Goal: Information Seeking & Learning: Find specific fact

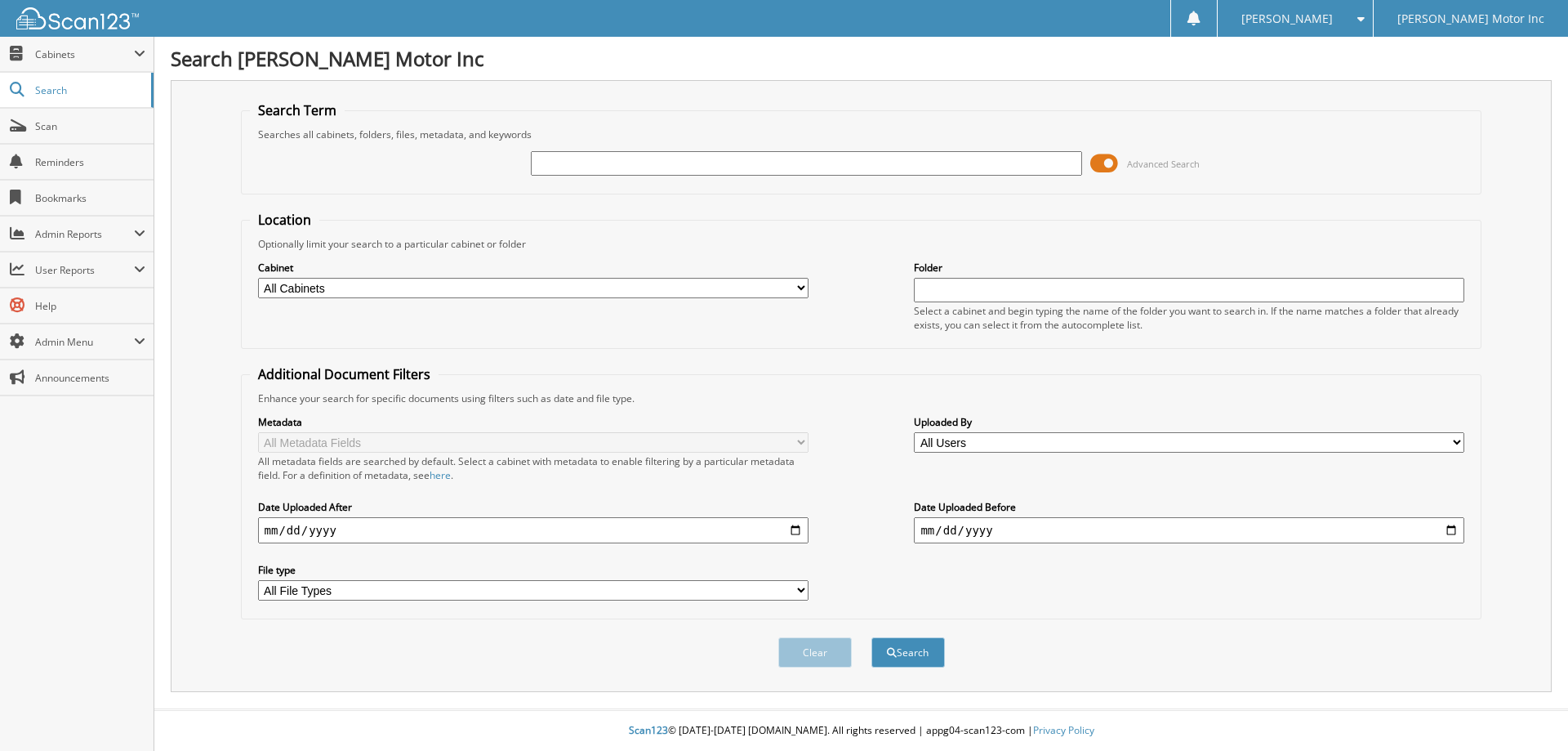
click at [1149, 163] on span "Advanced Search" at bounding box center [1163, 164] width 72 height 12
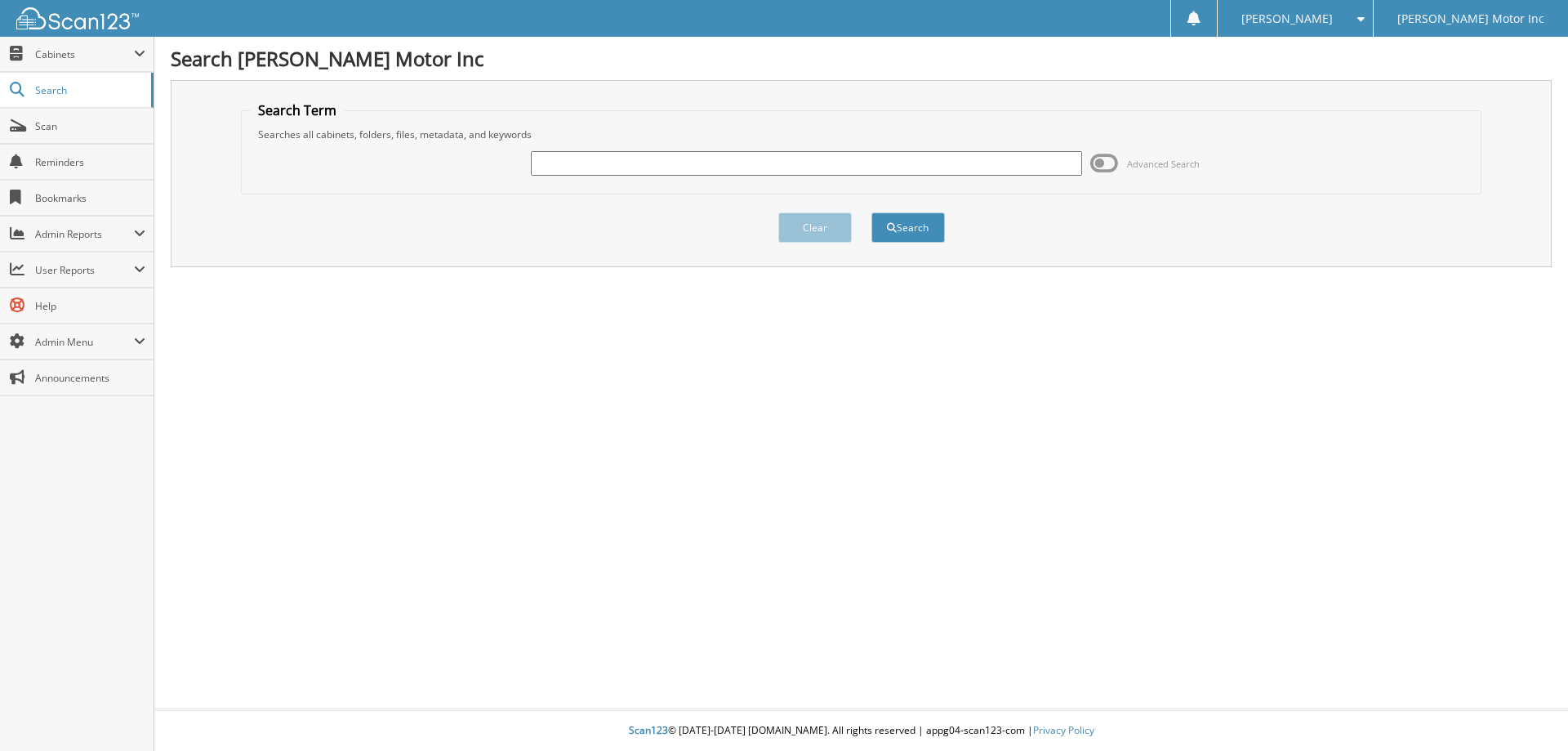
click at [619, 168] on input "text" at bounding box center [807, 163] width 551 height 24
type input "154035"
click at [902, 228] on button "Search" at bounding box center [909, 227] width 73 height 30
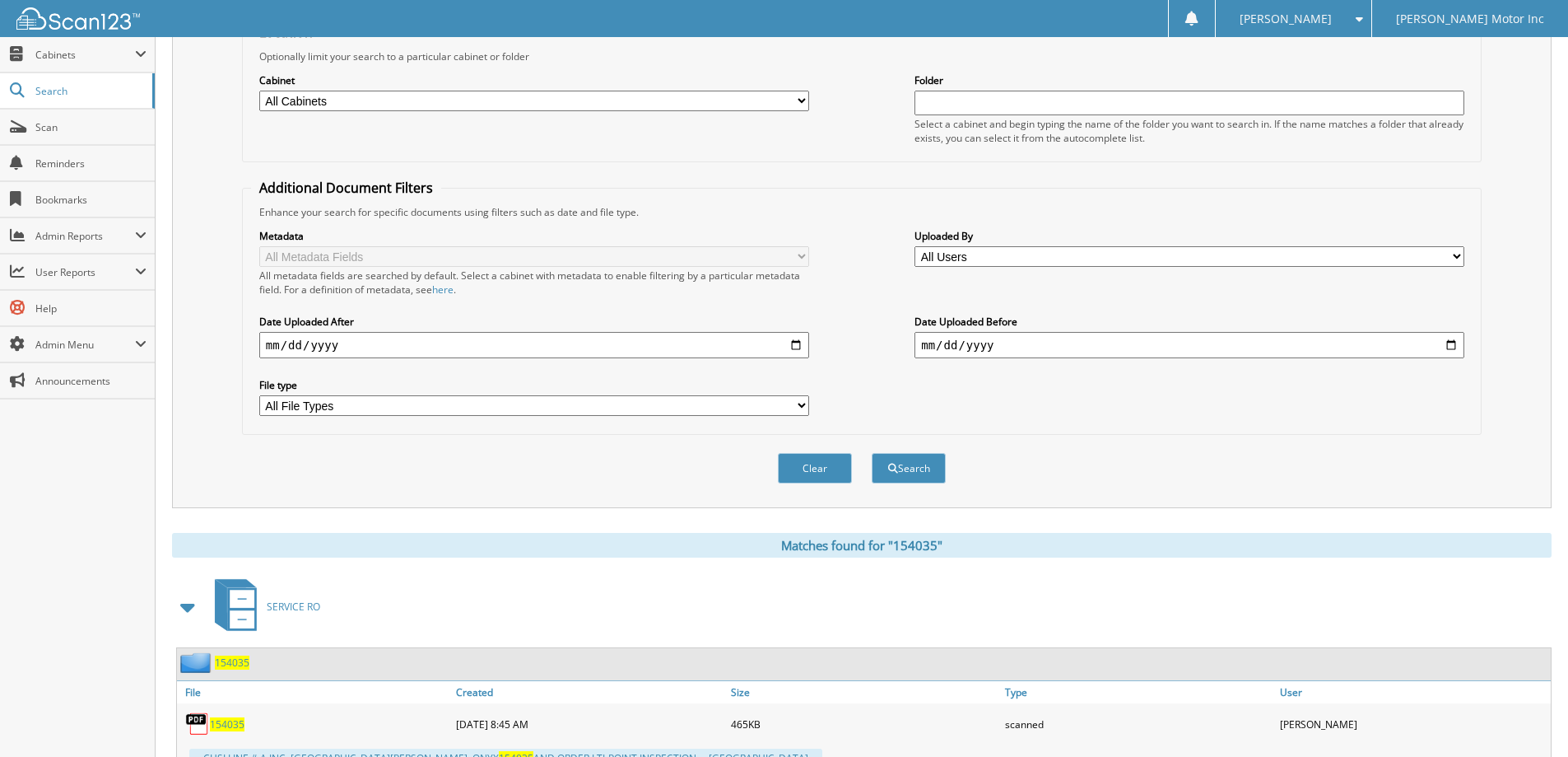
scroll to position [256, 0]
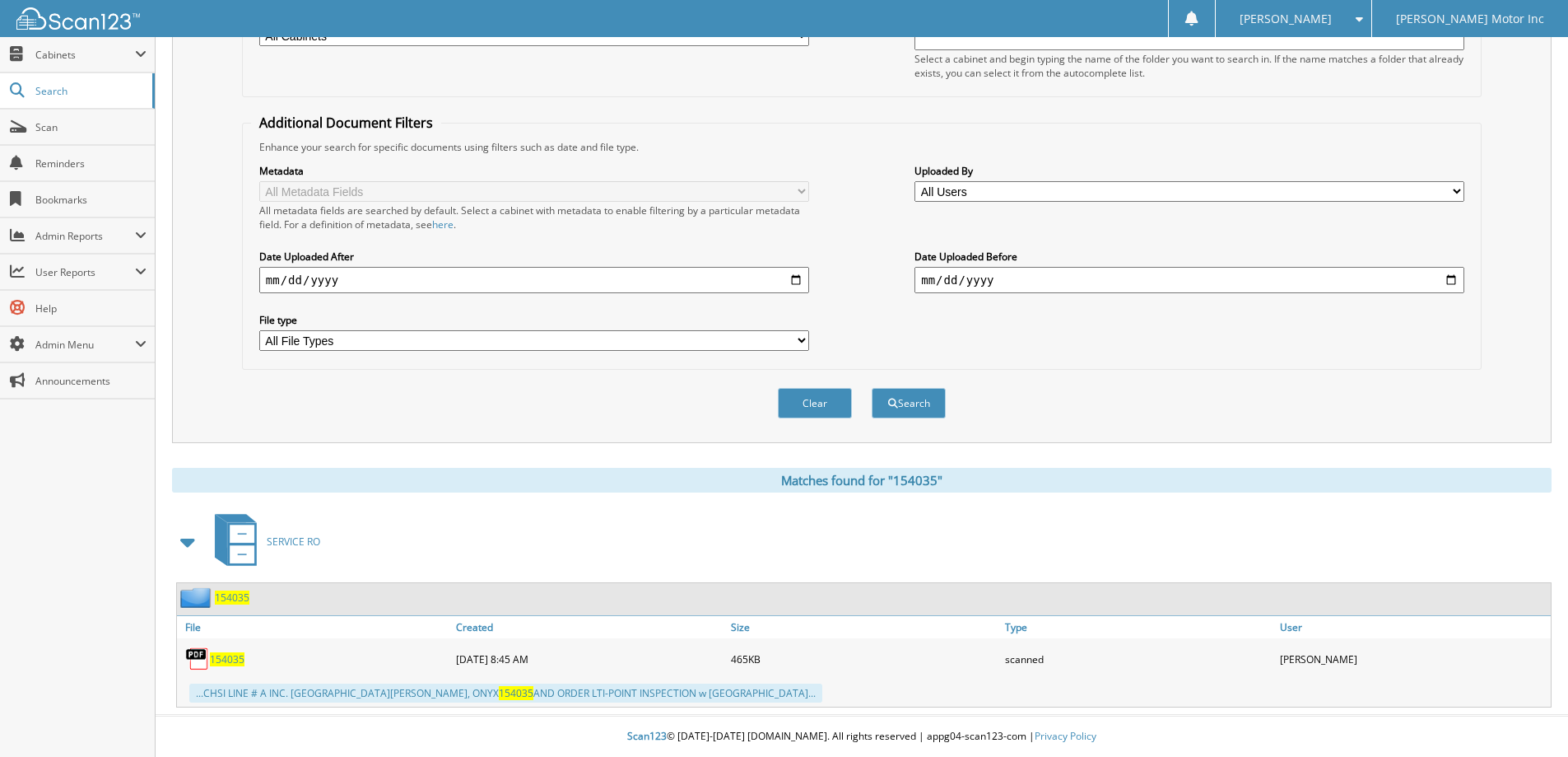
click at [829, 394] on button "Clear" at bounding box center [815, 403] width 74 height 31
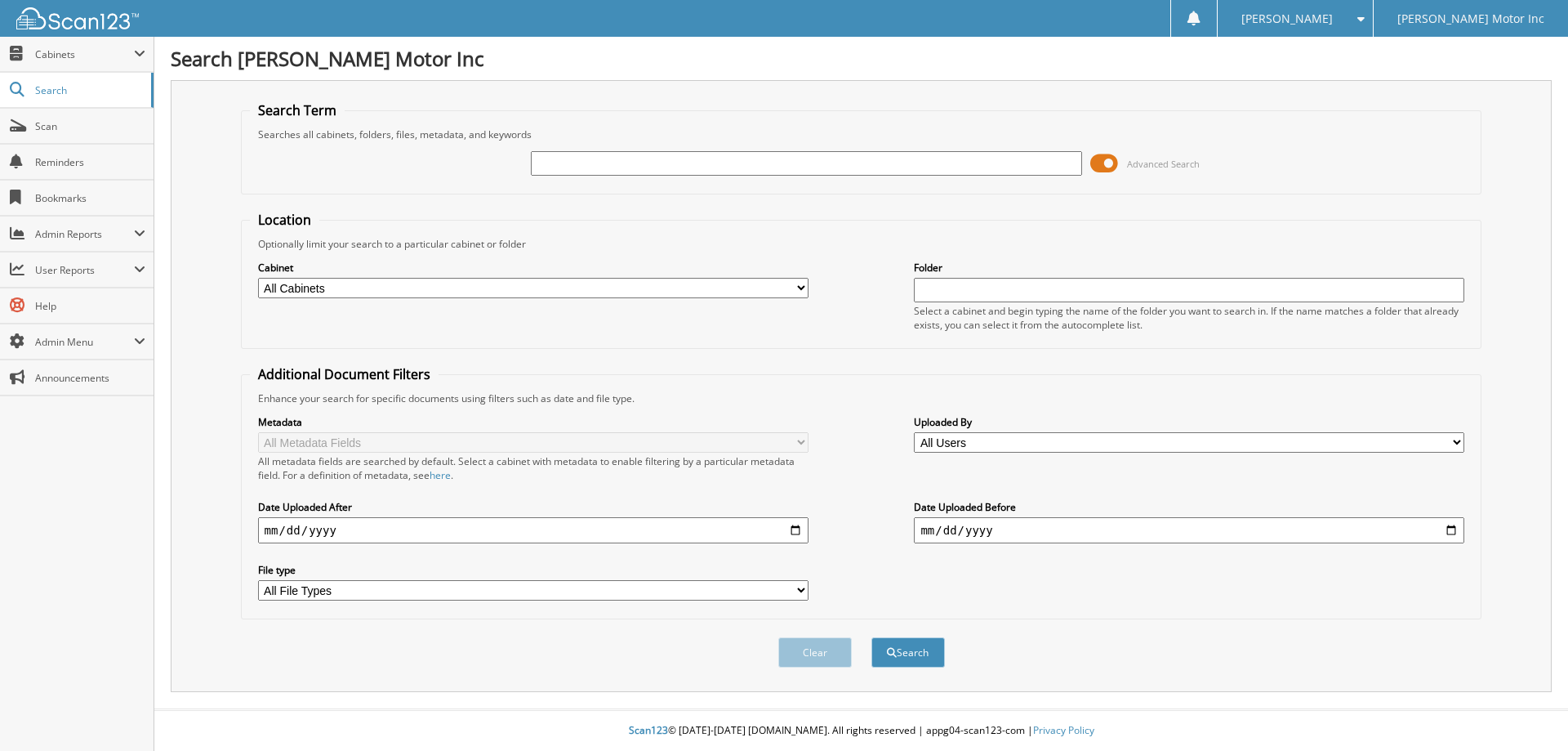
click at [1154, 164] on span "Advanced Search" at bounding box center [1163, 164] width 72 height 12
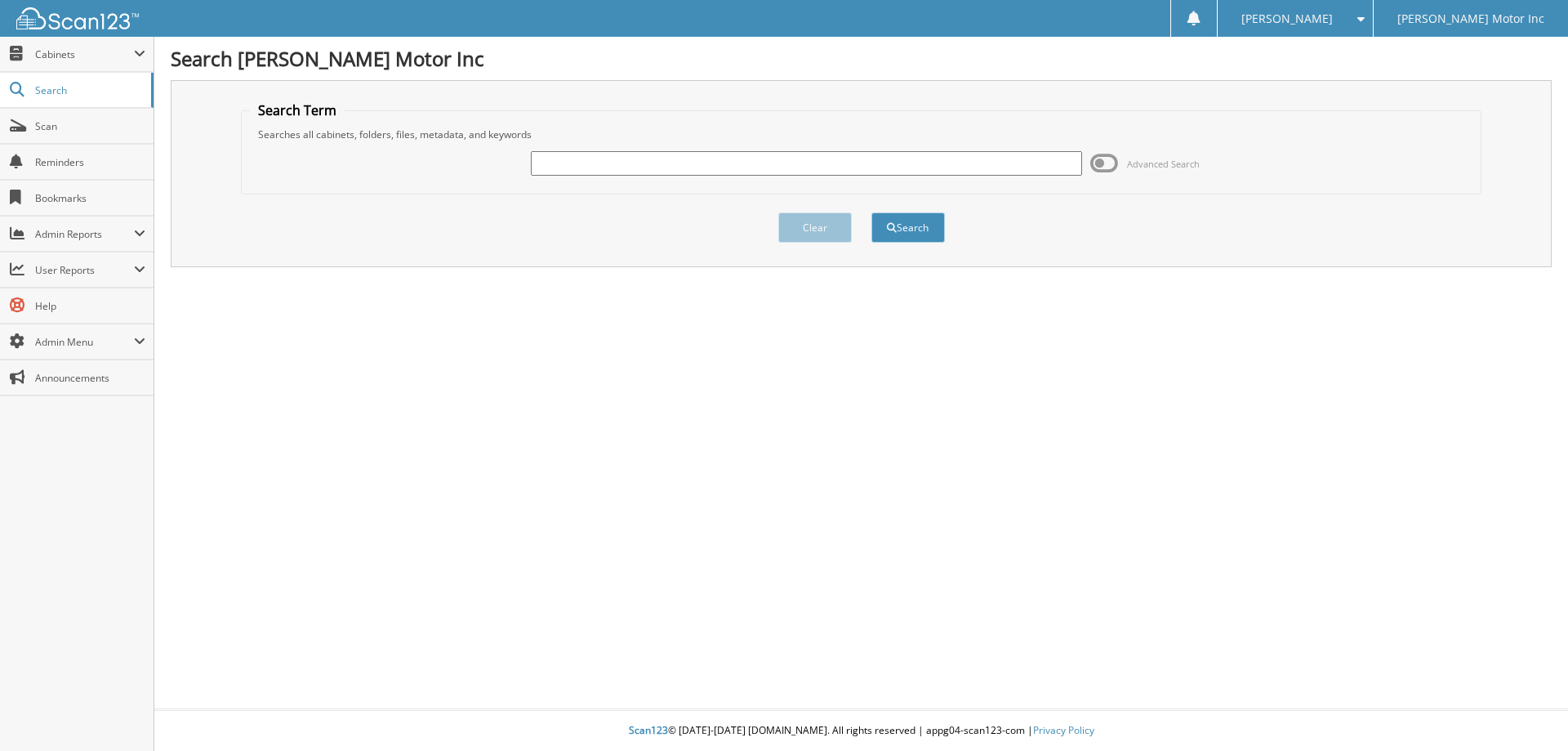
click at [628, 166] on input "text" at bounding box center [807, 163] width 551 height 24
type input "155367"
click at [918, 227] on button "Search" at bounding box center [909, 227] width 73 height 30
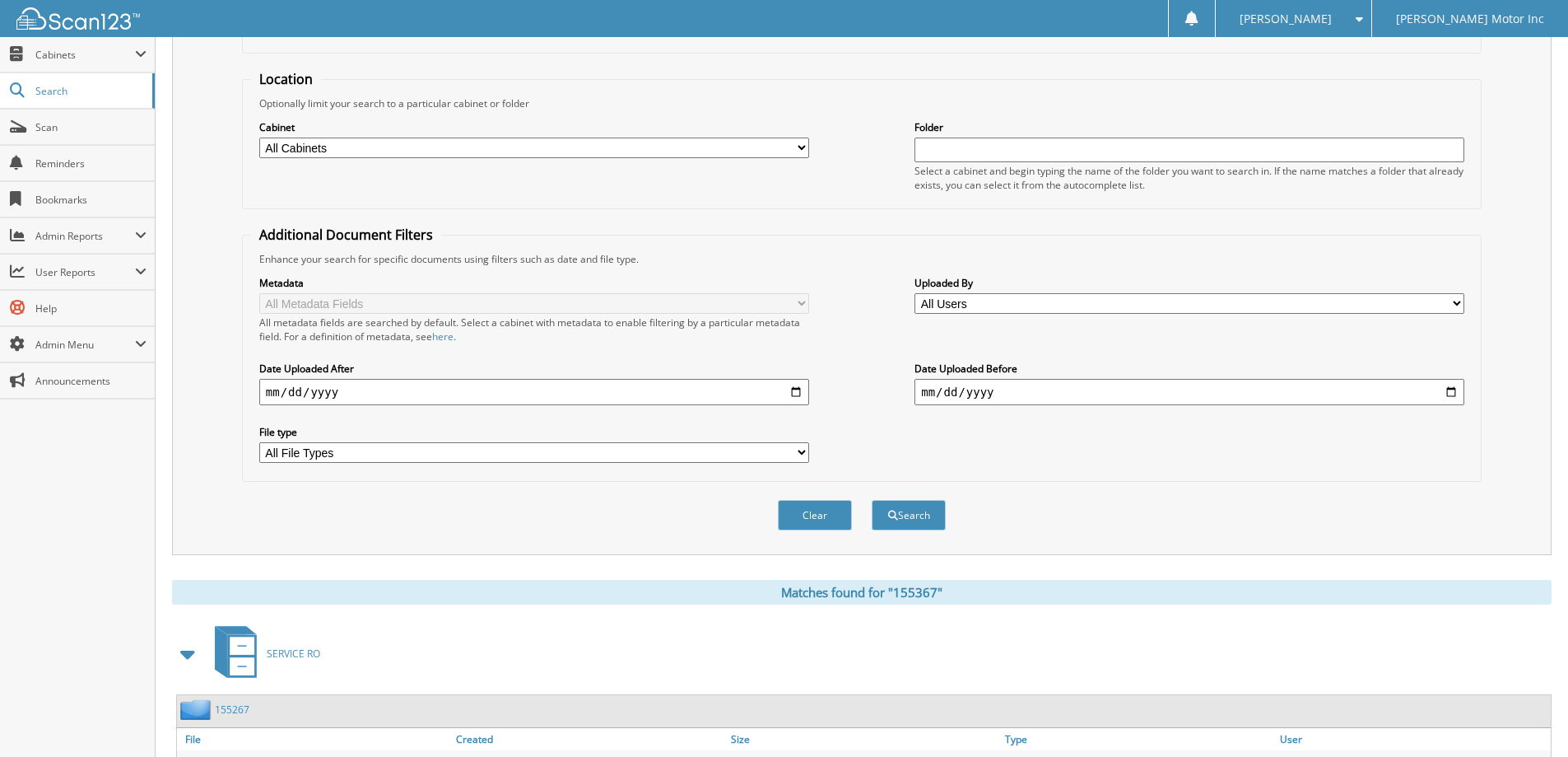
scroll to position [256, 0]
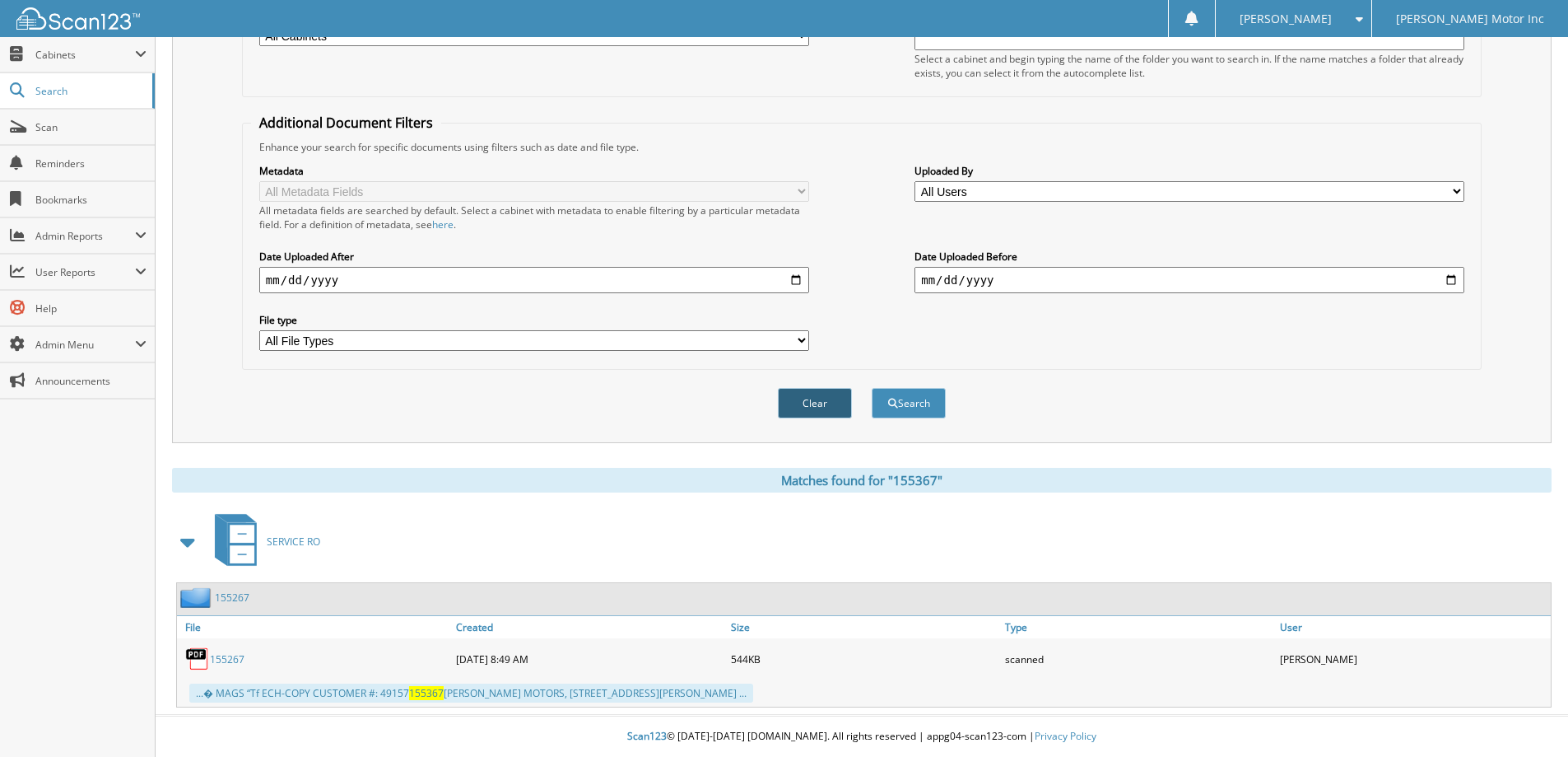
click at [824, 390] on button "Clear" at bounding box center [815, 403] width 74 height 31
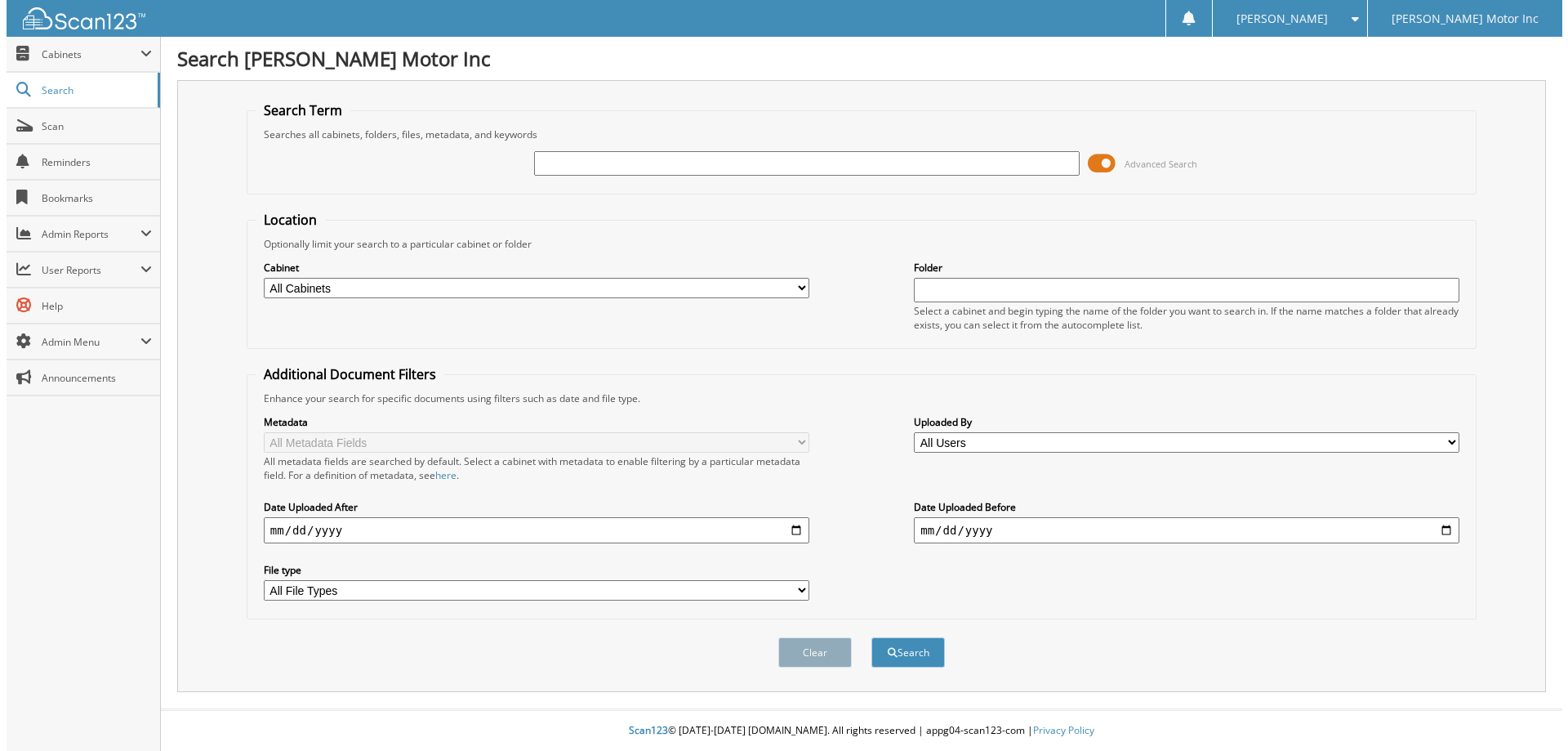
scroll to position [0, 0]
click at [1170, 164] on span "Advanced Search" at bounding box center [1163, 164] width 72 height 12
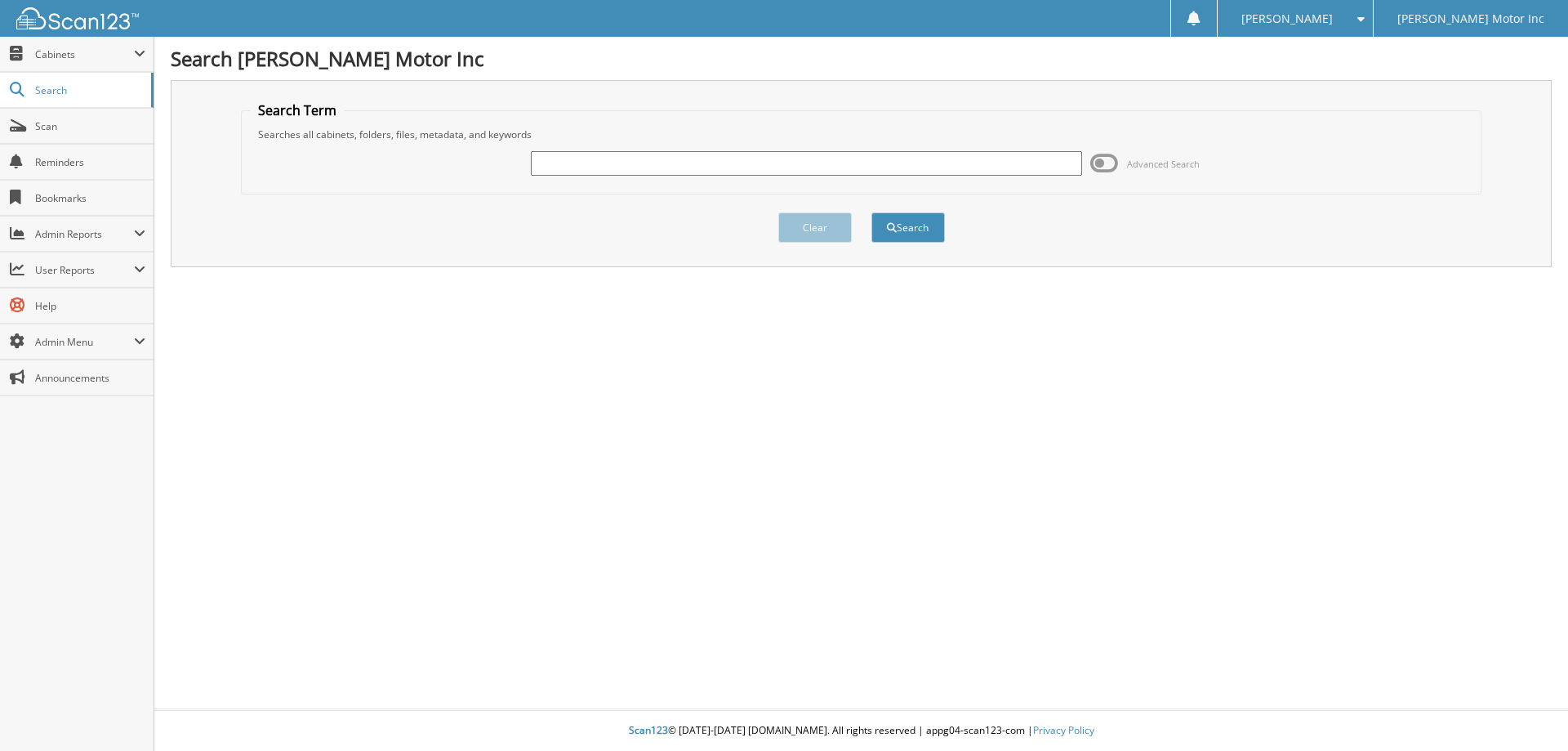
click at [693, 169] on input "text" at bounding box center [807, 163] width 551 height 24
type input "155998"
click at [909, 227] on button "Search" at bounding box center [909, 227] width 73 height 30
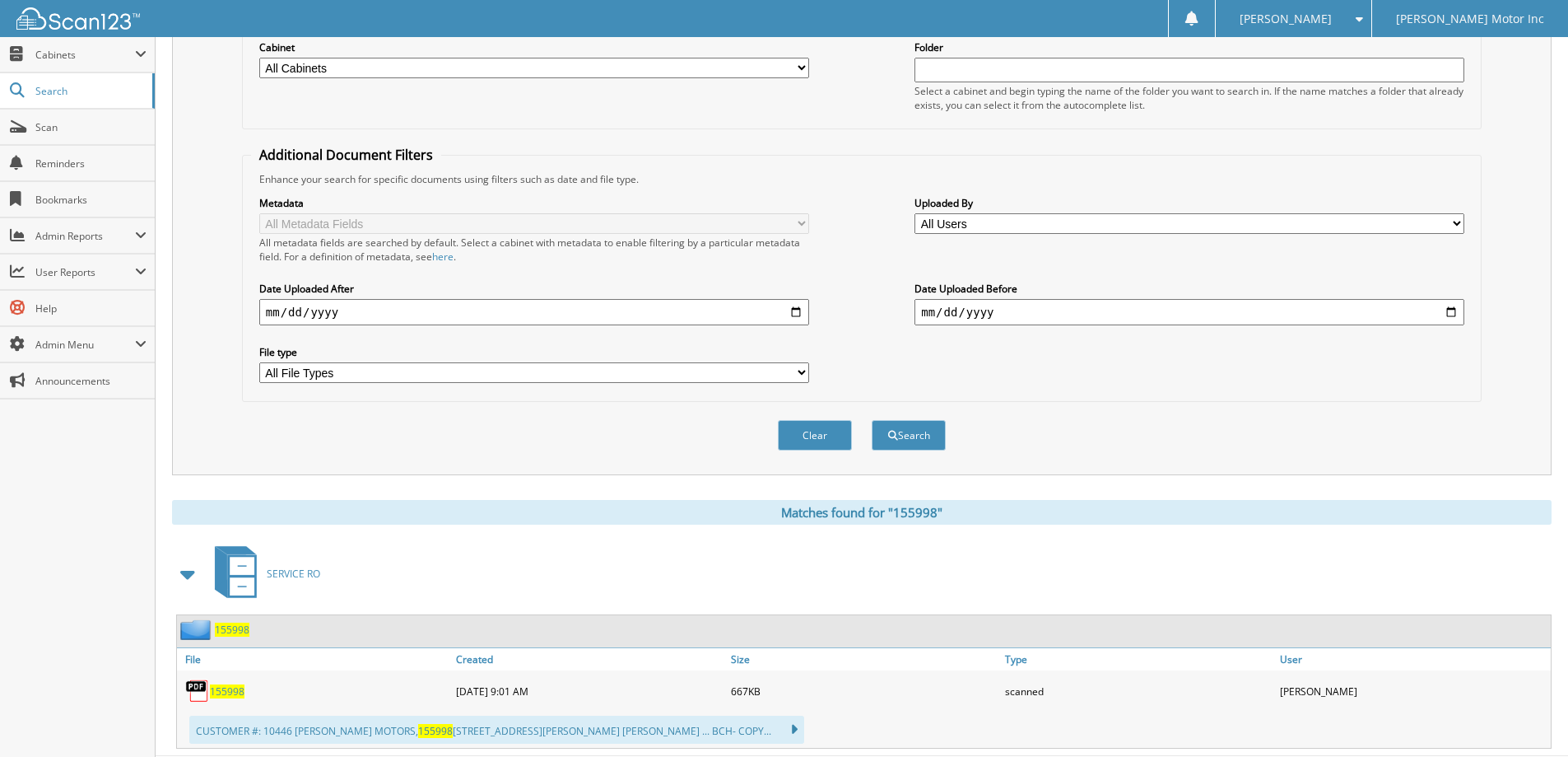
scroll to position [247, 0]
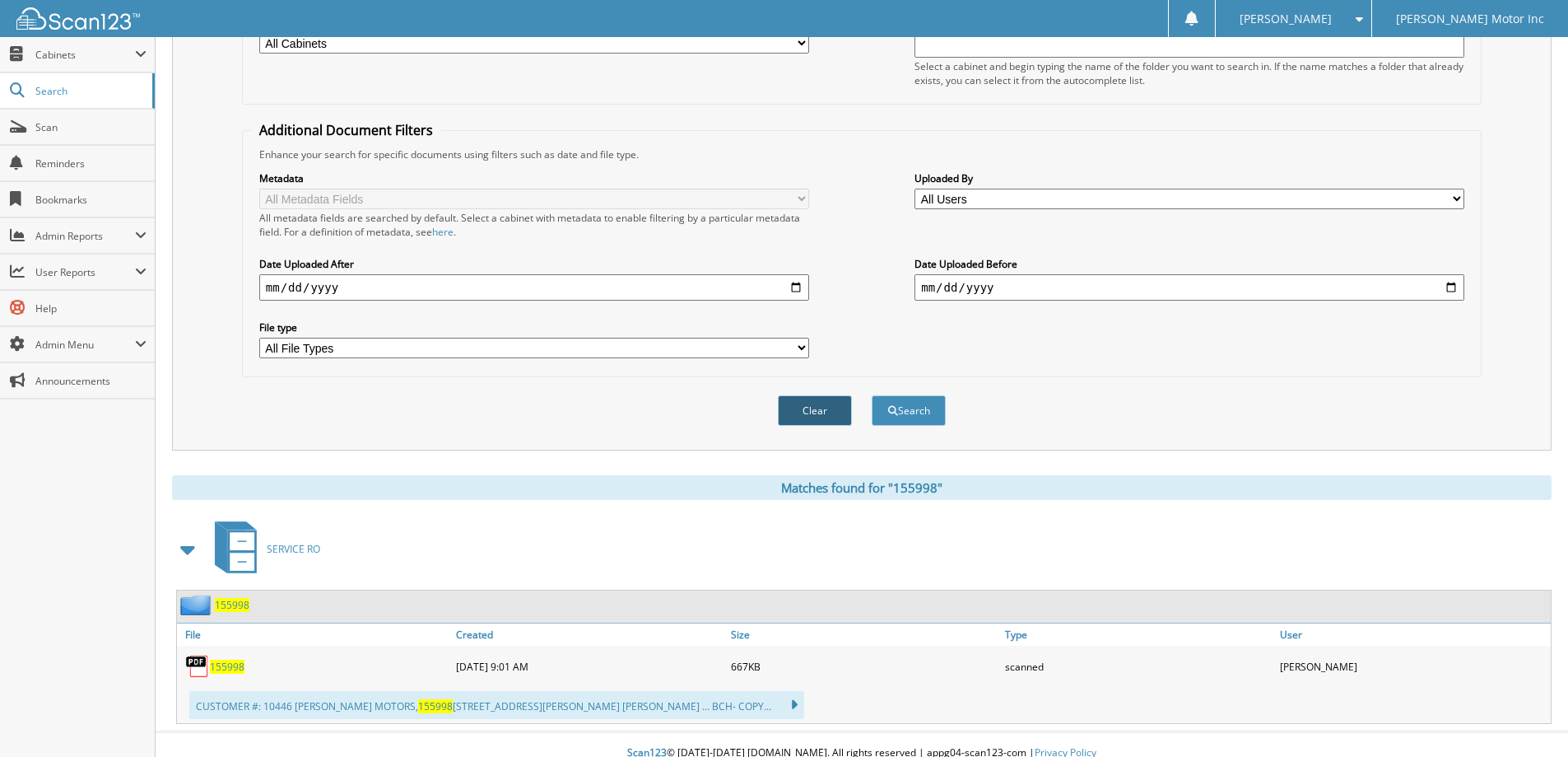
click at [828, 415] on button "Clear" at bounding box center [815, 410] width 74 height 31
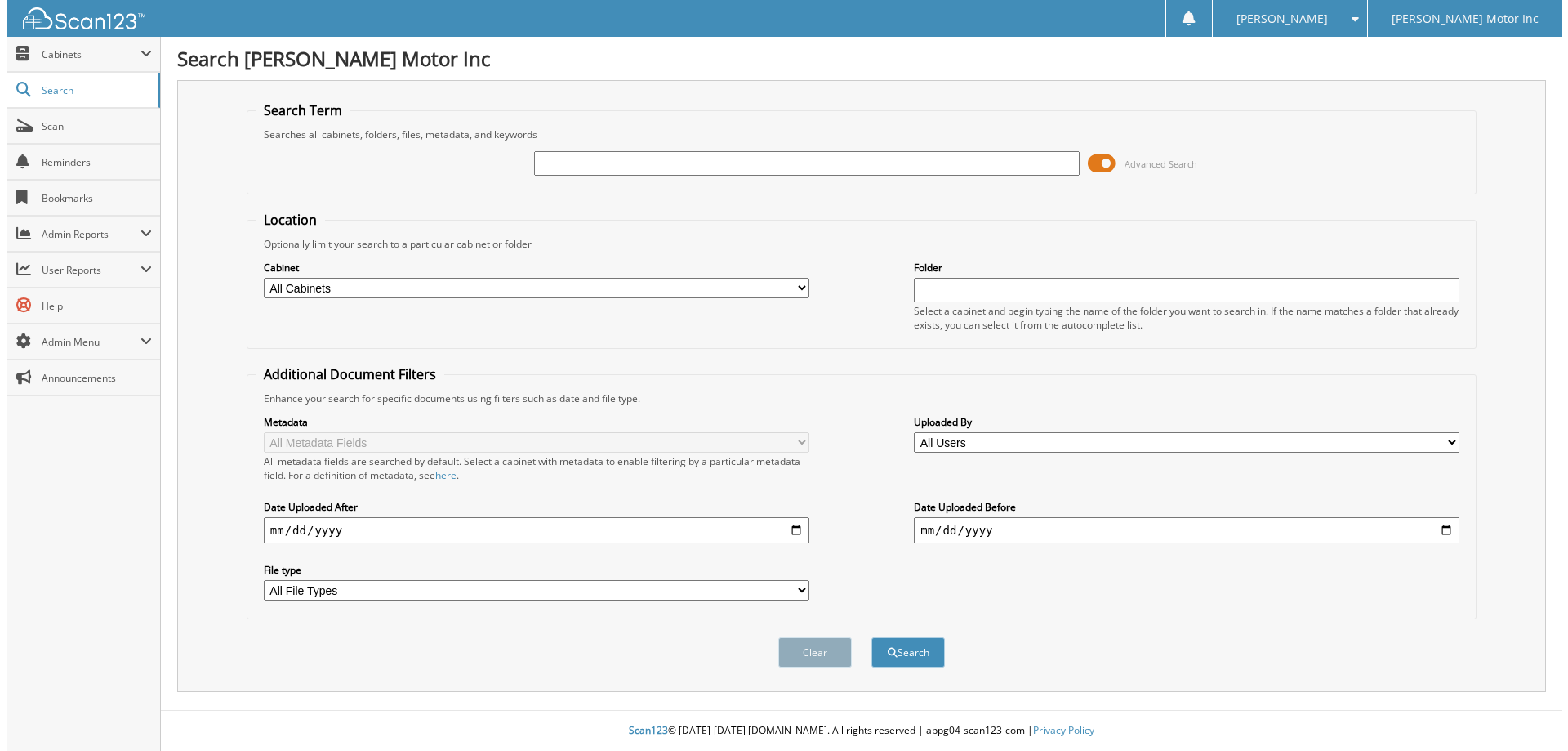
scroll to position [0, 0]
click at [1148, 166] on span "Advanced Search" at bounding box center [1163, 164] width 72 height 12
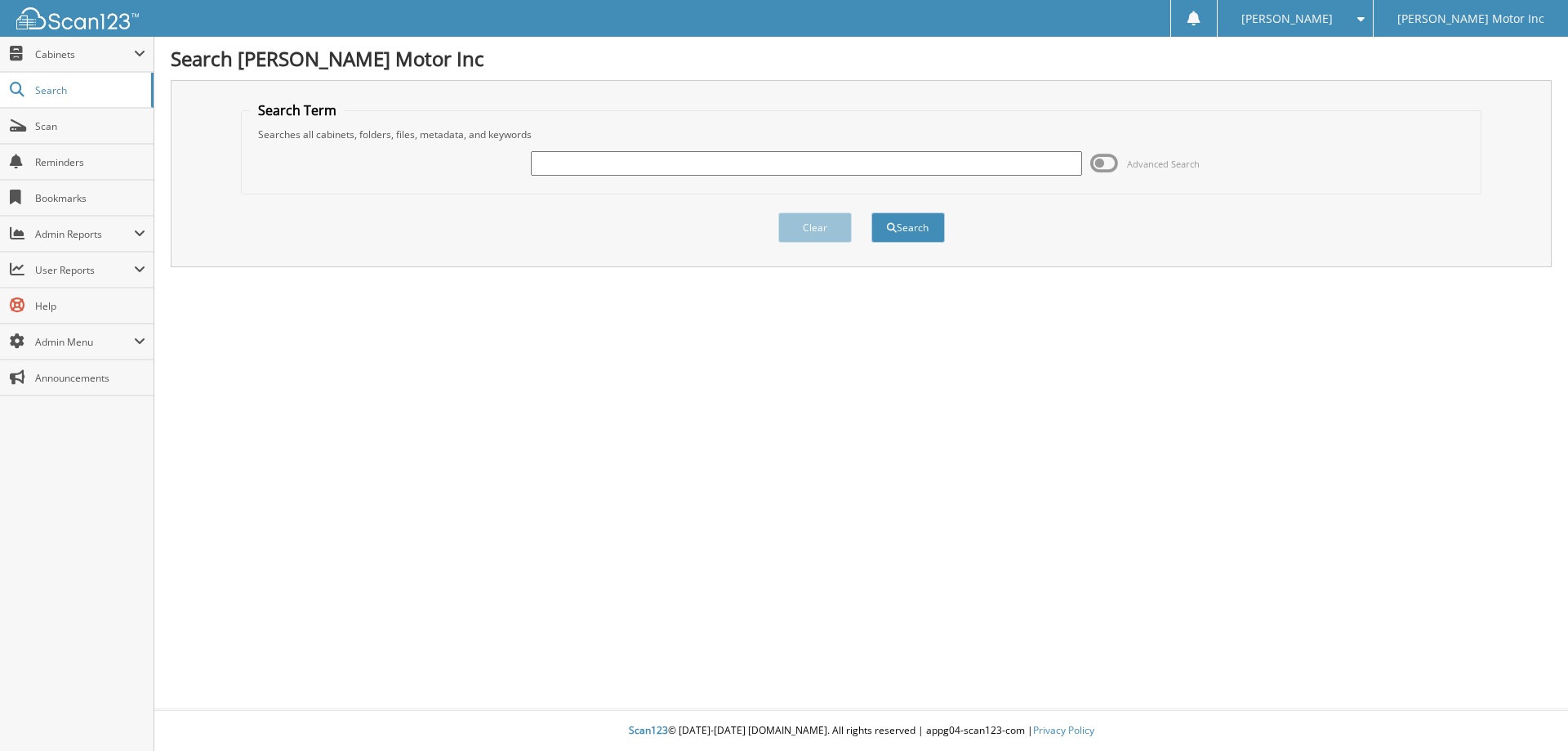
click at [603, 159] on input "text" at bounding box center [807, 163] width 551 height 24
type input "156065"
click at [916, 227] on button "Search" at bounding box center [909, 227] width 73 height 30
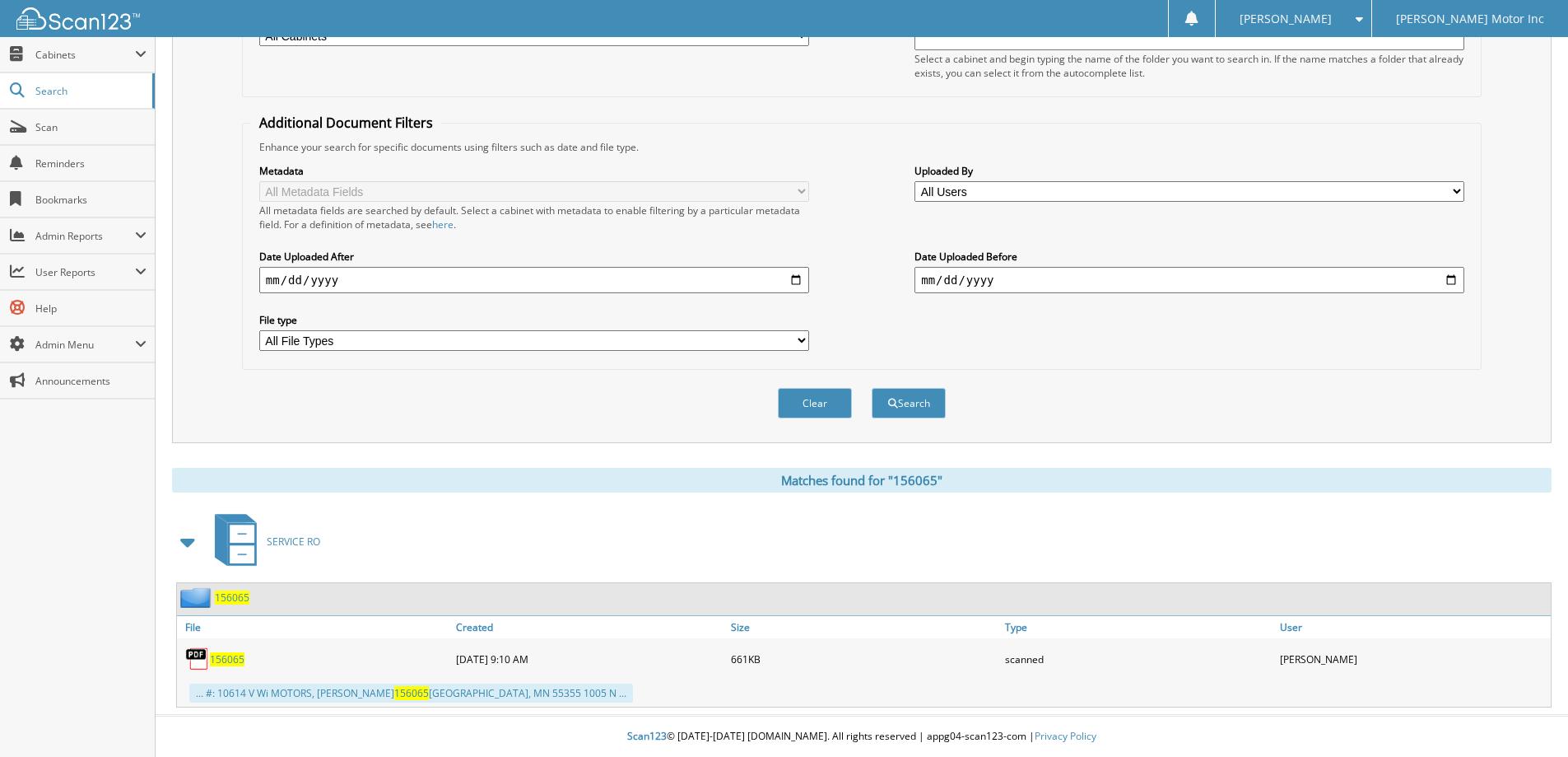
scroll to position [256, 0]
click at [813, 401] on button "Clear" at bounding box center [815, 403] width 74 height 31
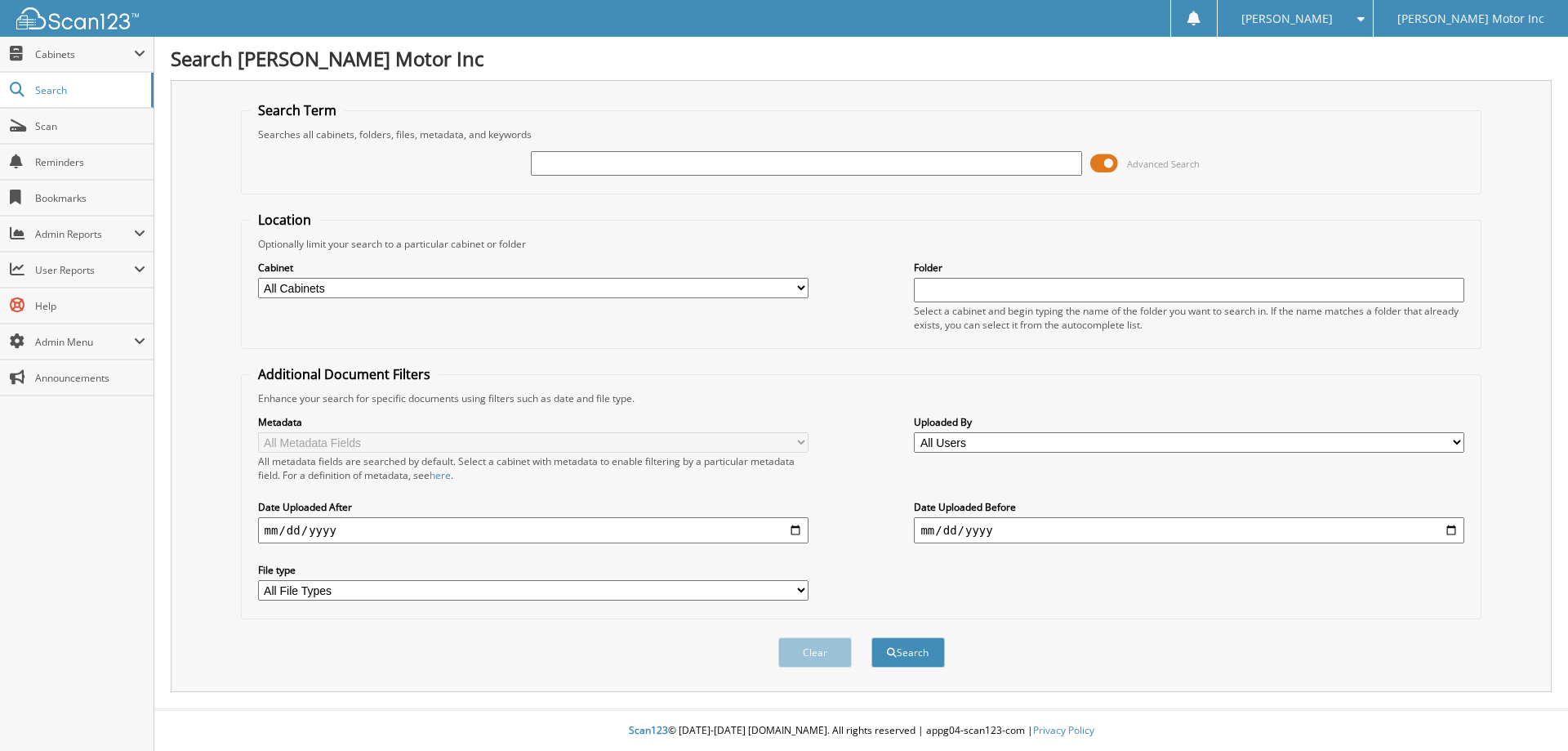
click at [1153, 158] on span "Advanced Search" at bounding box center [1163, 164] width 72 height 12
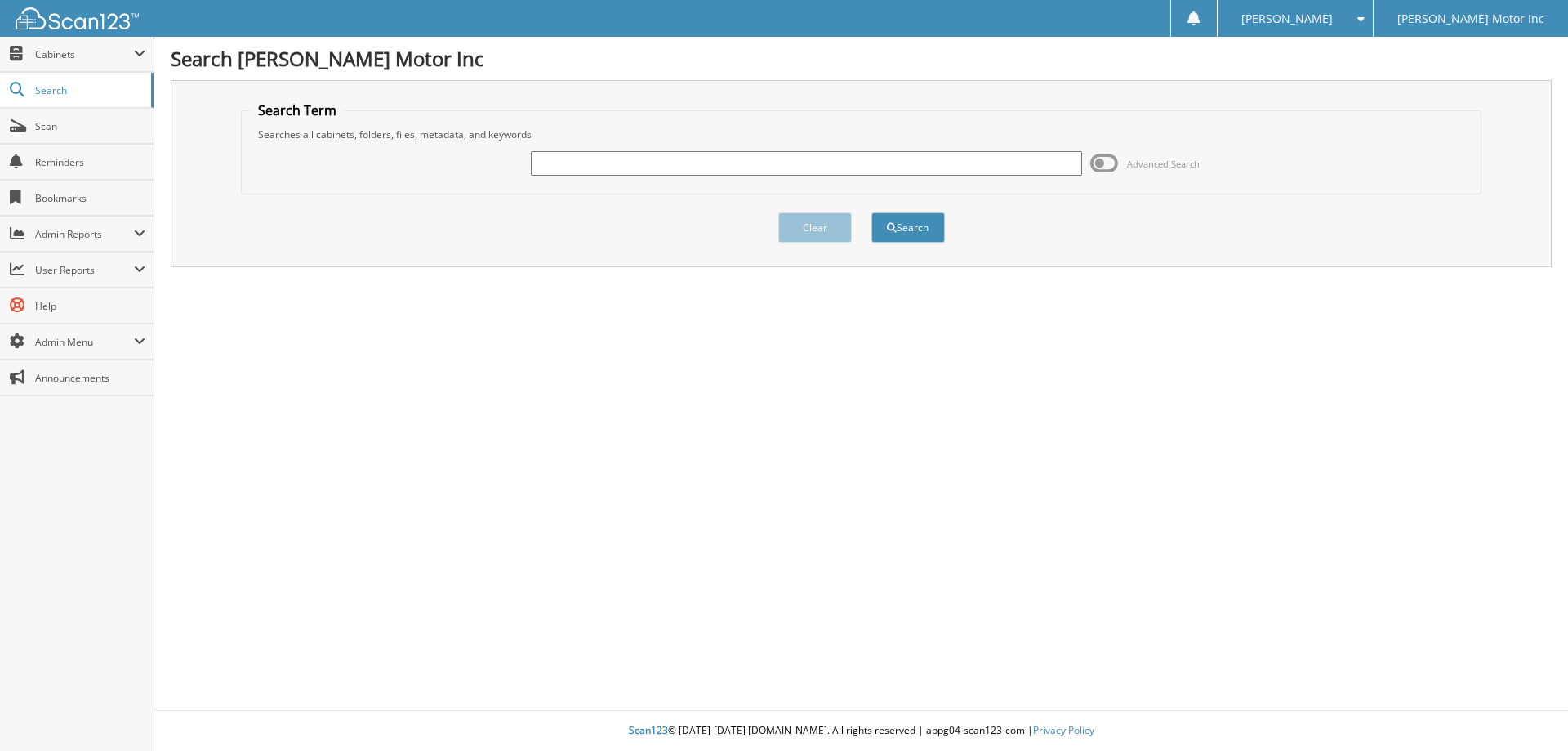
click at [612, 164] on input "text" at bounding box center [807, 163] width 551 height 24
type input "156072"
click at [909, 220] on button "Search" at bounding box center [909, 227] width 73 height 30
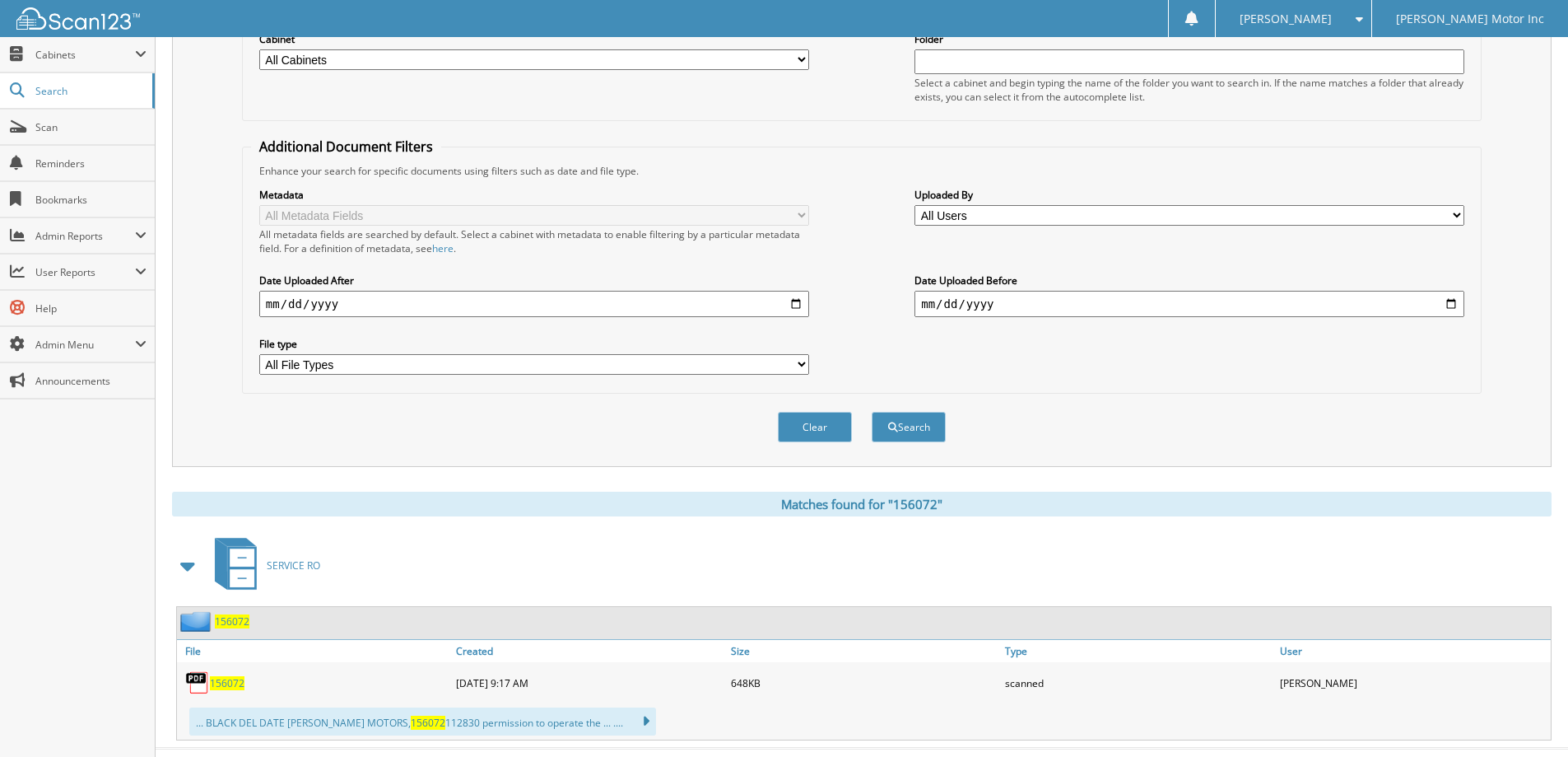
scroll to position [247, 0]
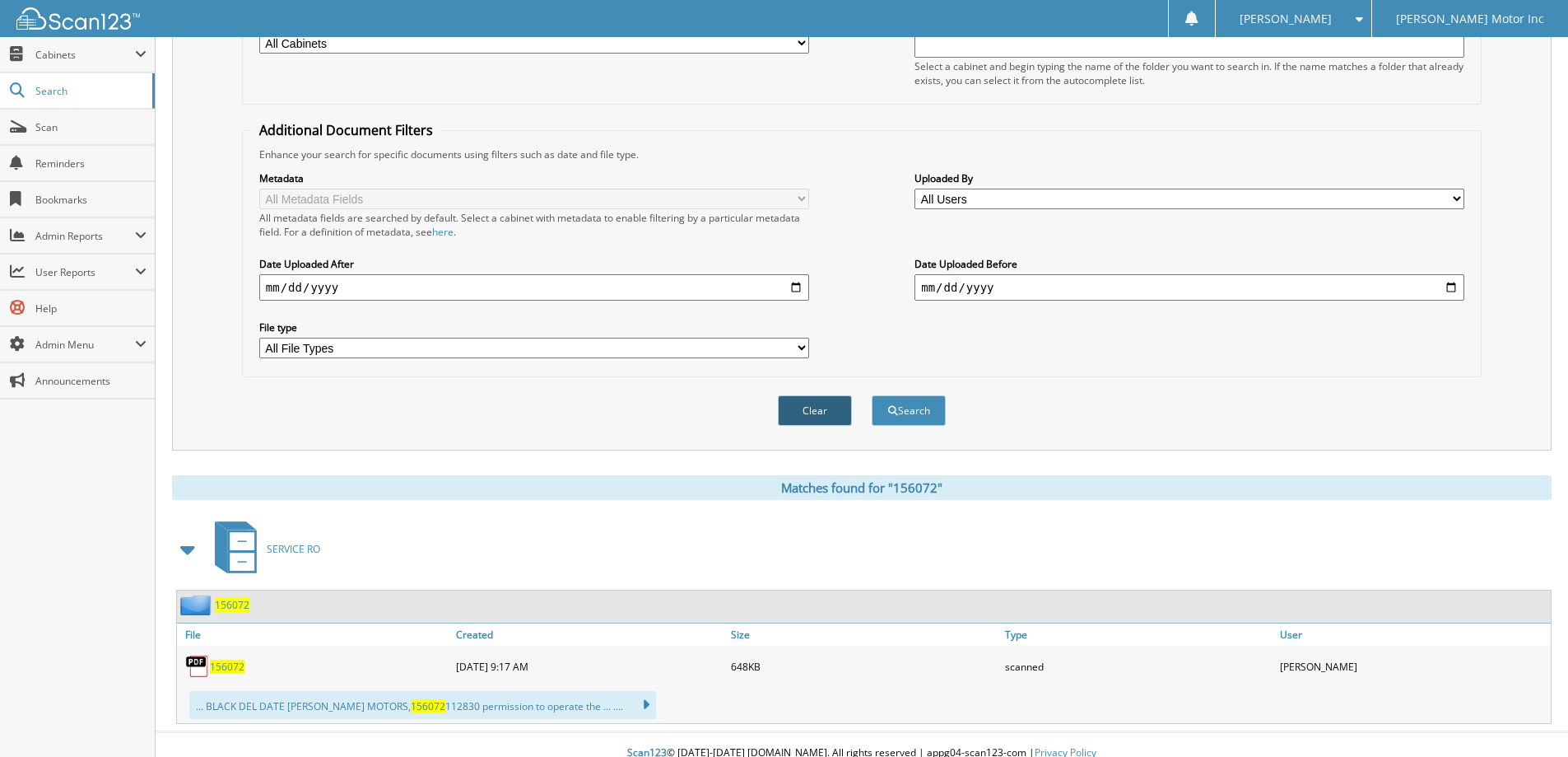
click at [824, 413] on button "Clear" at bounding box center [815, 410] width 74 height 31
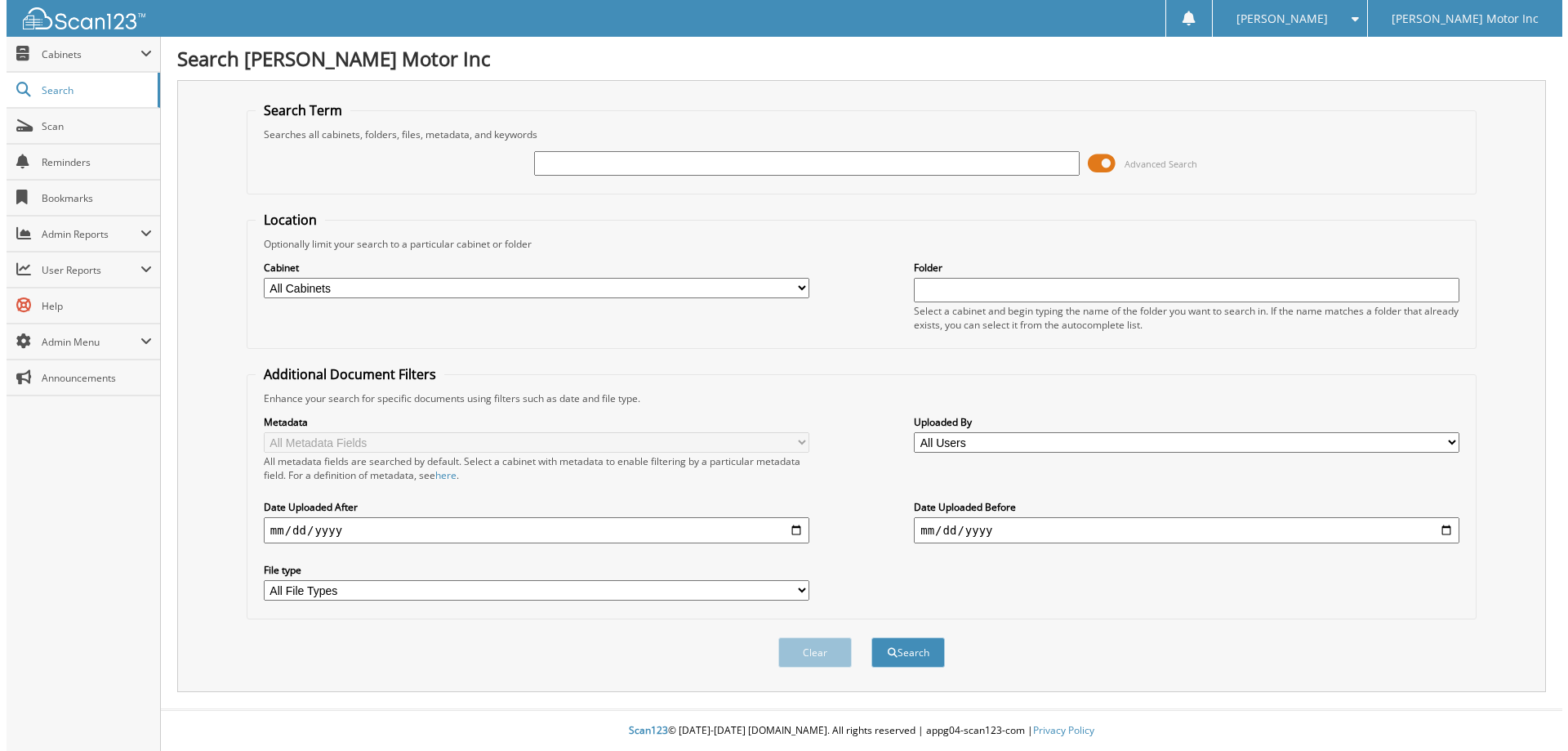
scroll to position [0, 0]
click at [1165, 159] on span "Advanced Search" at bounding box center [1163, 164] width 72 height 12
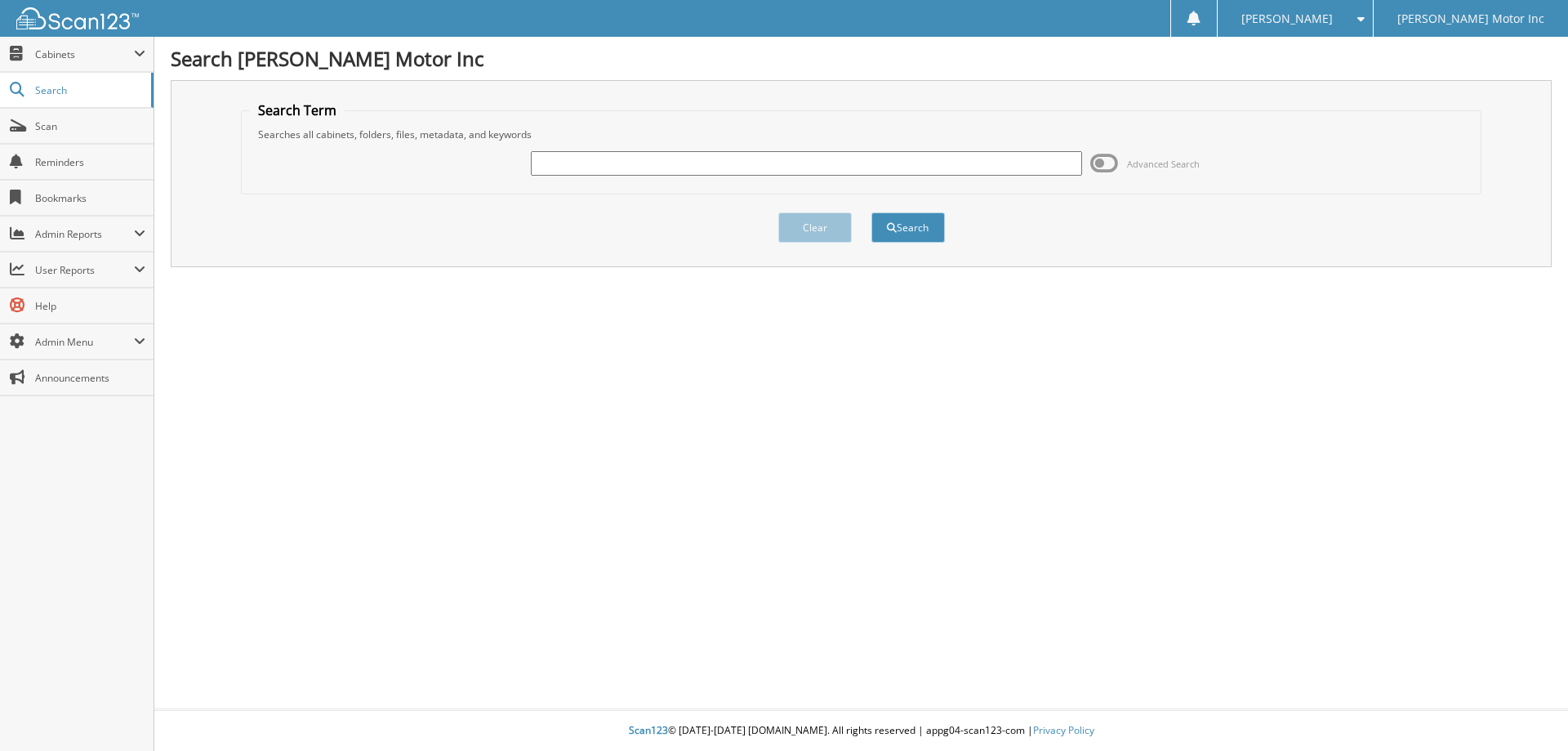
click at [569, 160] on input "text" at bounding box center [807, 163] width 551 height 24
type input "156091"
click at [920, 220] on button "Search" at bounding box center [909, 227] width 73 height 30
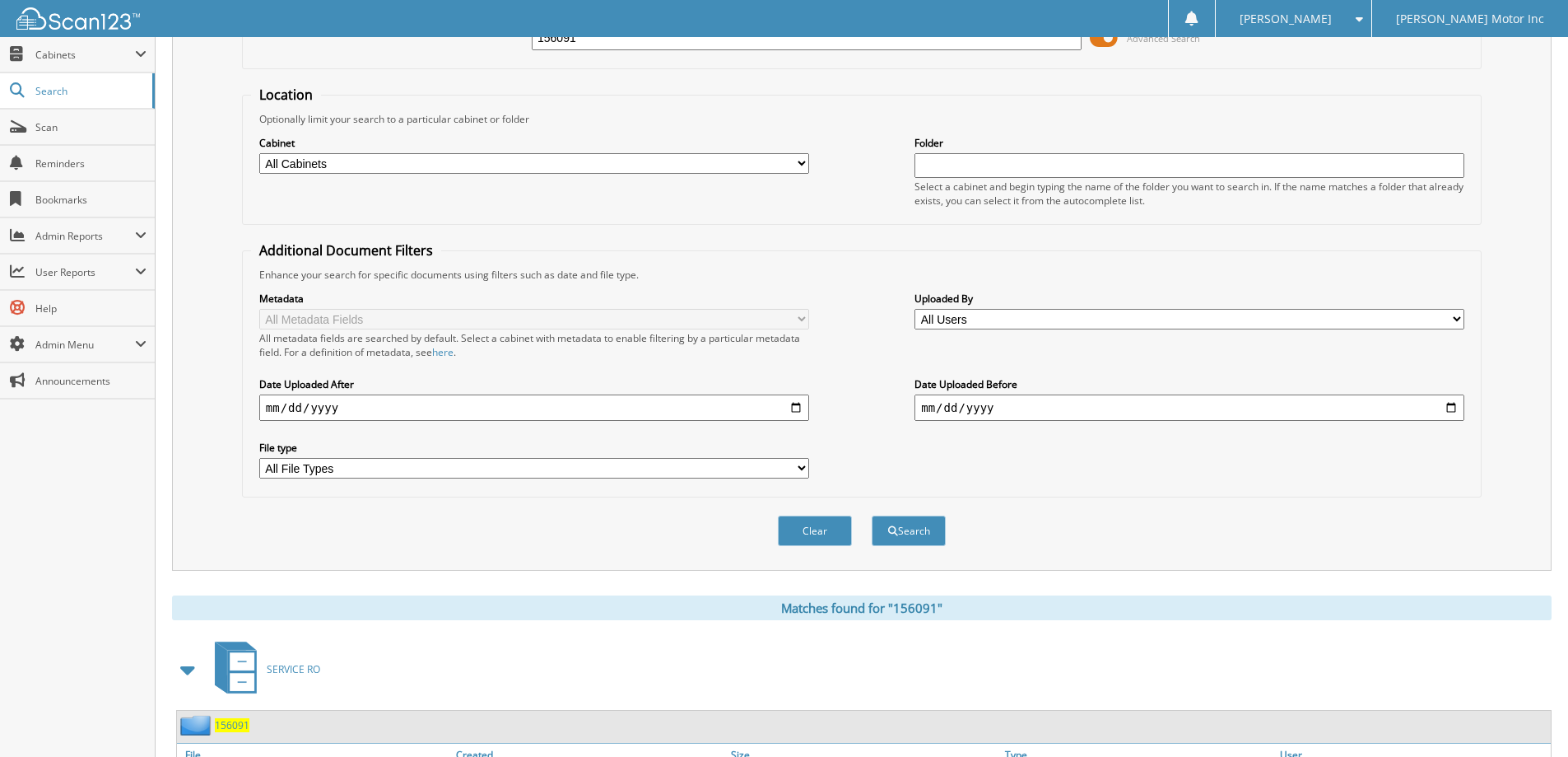
scroll to position [264, 0]
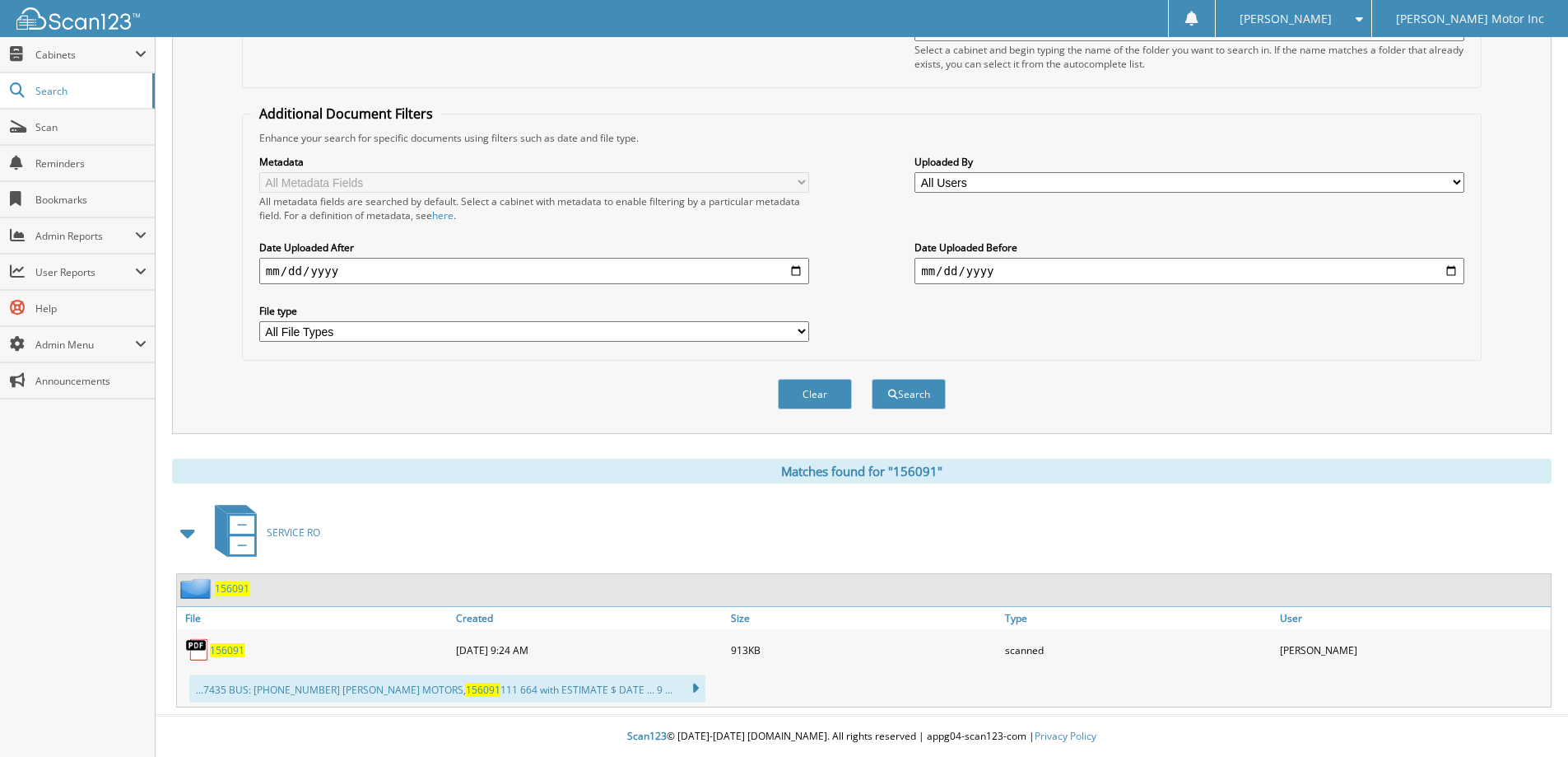
click at [1363, 20] on span at bounding box center [1356, 18] width 16 height 11
click at [1371, 78] on link "Logout" at bounding box center [1293, 80] width 155 height 29
